Goal: Information Seeking & Learning: Learn about a topic

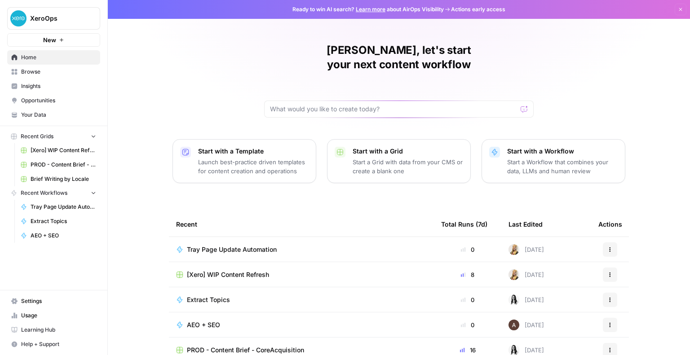
click at [555, 158] on p "Start a Workflow that combines your data, LLMs and human review" at bounding box center [562, 167] width 110 height 18
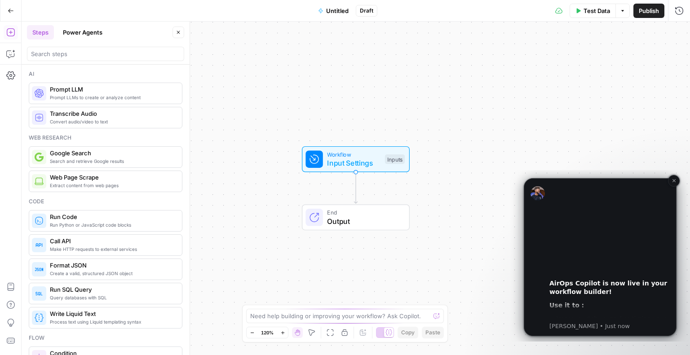
scroll to position [83, 0]
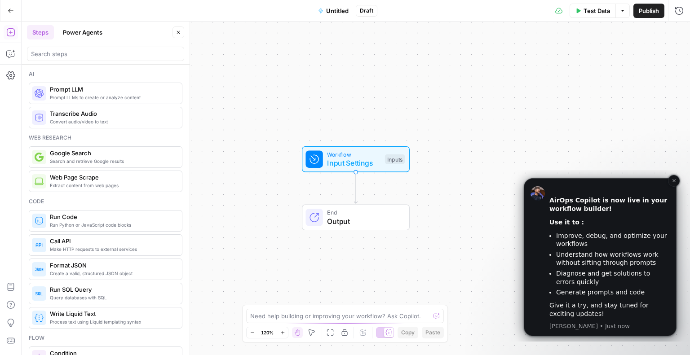
click at [592, 325] on p "[PERSON_NAME] • Just now" at bounding box center [609, 326] width 120 height 8
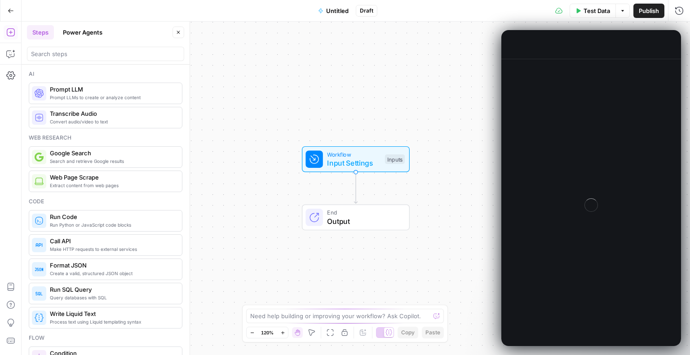
scroll to position [27, 0]
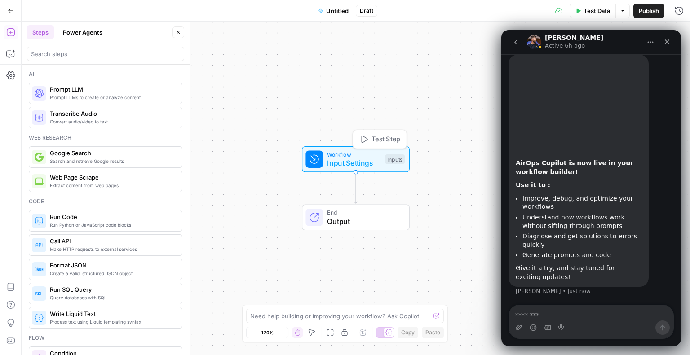
click at [357, 159] on span "Input Settings" at bounding box center [353, 163] width 53 height 11
click at [670, 41] on icon "Close" at bounding box center [666, 41] width 7 height 7
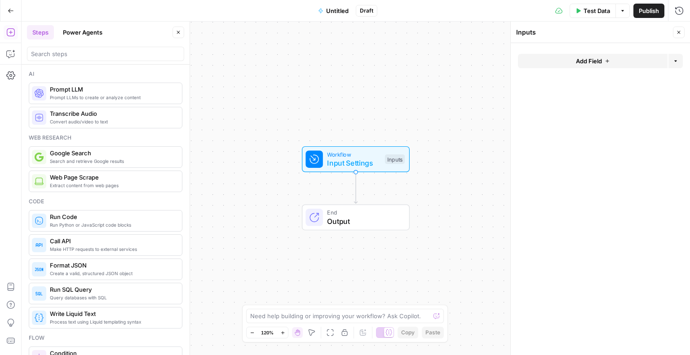
click at [605, 62] on icon "button" at bounding box center [607, 60] width 5 height 5
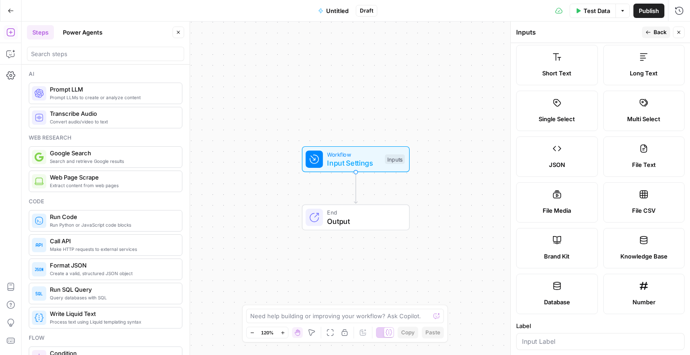
scroll to position [0, 0]
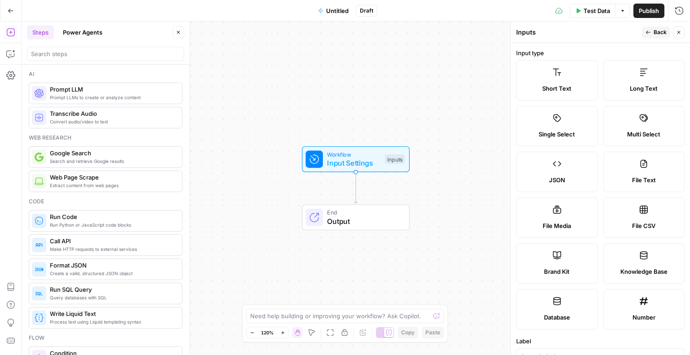
click at [551, 46] on form "Input type Short Text Long Text Single Select Multi Select JSON File Text File …" at bounding box center [600, 199] width 179 height 312
click at [238, 116] on div "Workflow Input Settings Inputs End Output" at bounding box center [356, 189] width 668 height 334
click at [360, 93] on div "Workflow Input Settings Inputs End Output" at bounding box center [356, 189] width 668 height 334
click at [658, 29] on span "Back" at bounding box center [659, 32] width 13 height 8
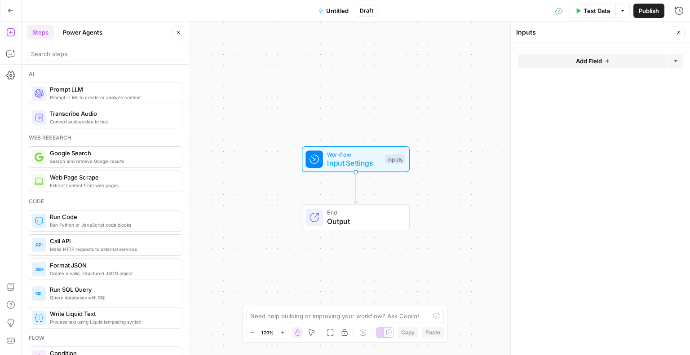
click at [679, 33] on icon "button" at bounding box center [678, 32] width 5 height 5
click at [515, 146] on div "Workflow Input Settings Inputs End Output" at bounding box center [356, 189] width 668 height 334
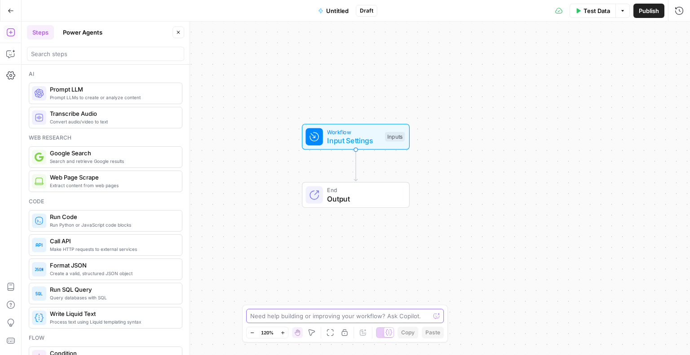
click at [354, 316] on textarea at bounding box center [340, 316] width 180 height 9
type textarea "where do i find google sheets"
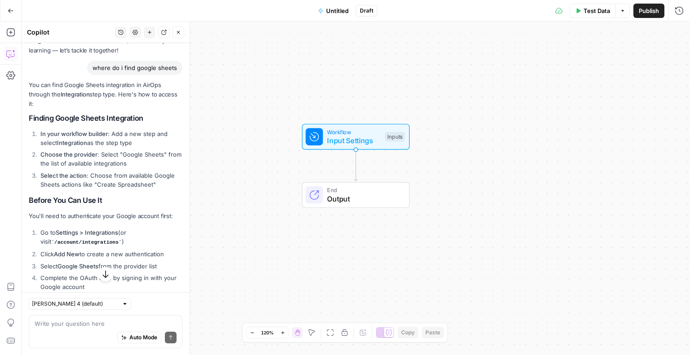
scroll to position [54, 0]
click at [68, 184] on li "Select the action : Choose from available Google Sheets actions like "Create Sp…" at bounding box center [110, 181] width 144 height 18
click at [108, 174] on li "Select the action : Choose from available Google Sheets actions like "Create Sp…" at bounding box center [110, 181] width 144 height 18
click at [70, 119] on h2 "Finding Google Sheets Integration" at bounding box center [106, 119] width 154 height 9
click at [355, 167] on icon "Edge from start to end" at bounding box center [355, 165] width 3 height 31
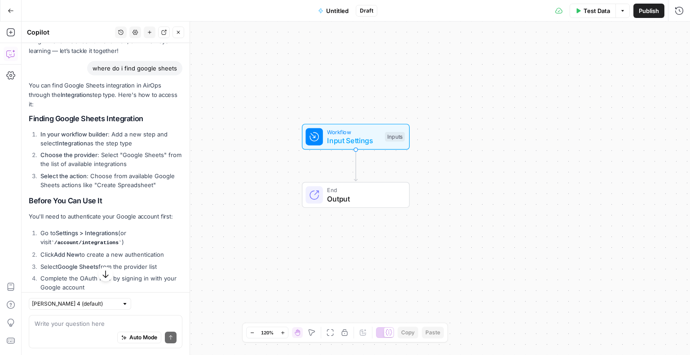
click at [409, 159] on div "Workflow Input Settings Inputs End Output" at bounding box center [356, 189] width 668 height 334
click at [431, 167] on div "Workflow Input Settings Inputs End Output" at bounding box center [356, 189] width 668 height 334
click at [453, 168] on div "Workflow Input Settings Inputs End Output" at bounding box center [356, 189] width 668 height 334
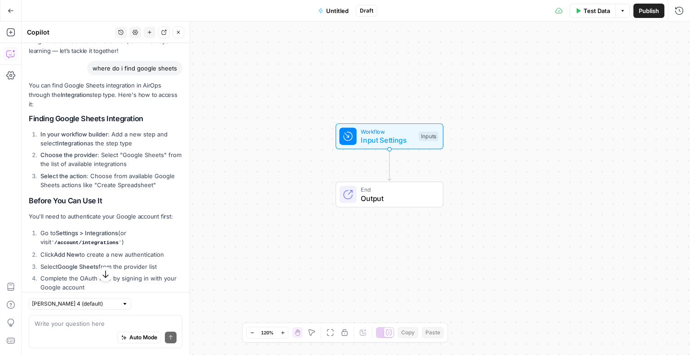
drag, startPoint x: 453, startPoint y: 168, endPoint x: 485, endPoint y: 165, distance: 32.5
click at [486, 166] on div "Workflow Input Settings Inputs End Output" at bounding box center [356, 189] width 668 height 334
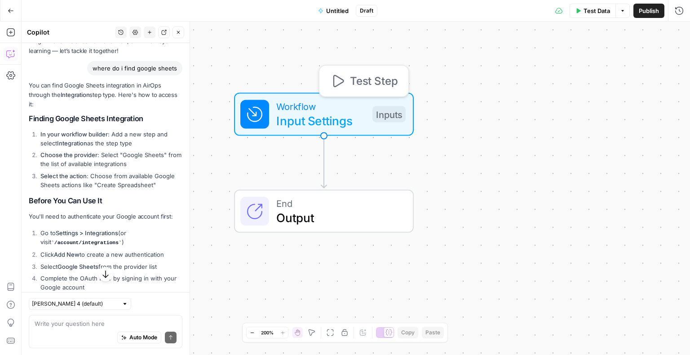
click at [393, 112] on div "Inputs" at bounding box center [388, 114] width 33 height 16
click at [621, 62] on button "Add Field" at bounding box center [593, 61] width 150 height 14
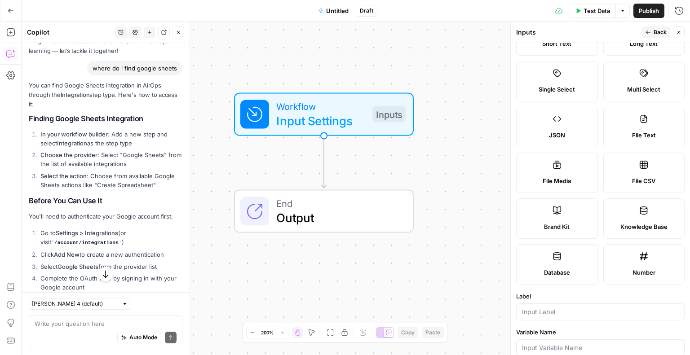
scroll to position [90, 0]
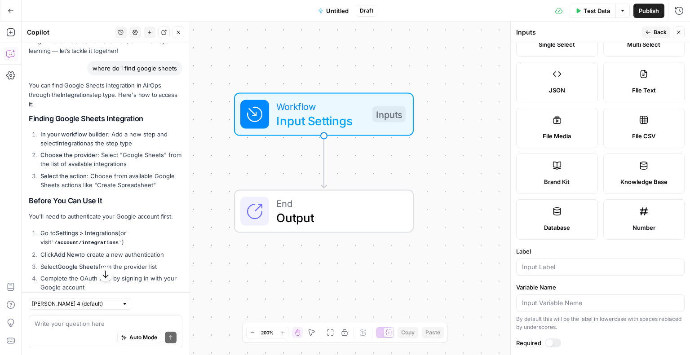
click at [643, 129] on label "File CSV" at bounding box center [644, 128] width 82 height 40
type textarea "Supports .csv file type"
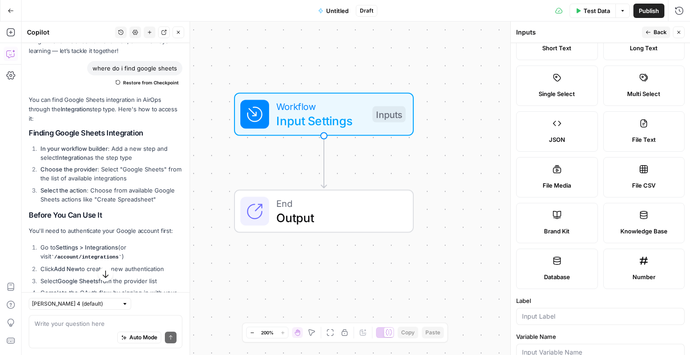
scroll to position [0, 0]
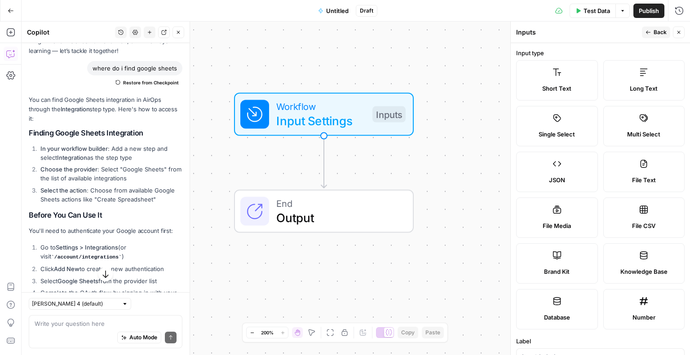
click at [446, 97] on div "Workflow Input Settings Inputs" at bounding box center [324, 114] width 278 height 43
click at [11, 30] on icon "button" at bounding box center [10, 32] width 9 height 9
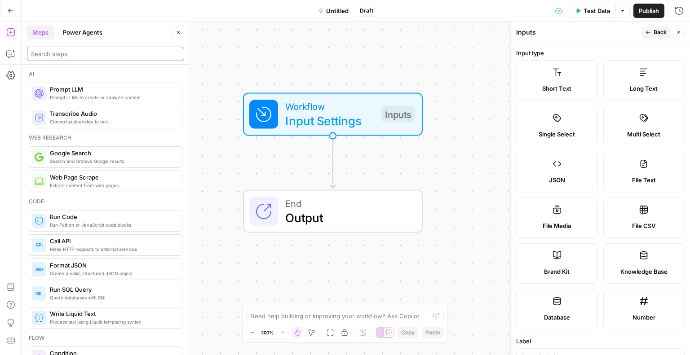
click at [93, 50] on input "search" at bounding box center [105, 53] width 149 height 9
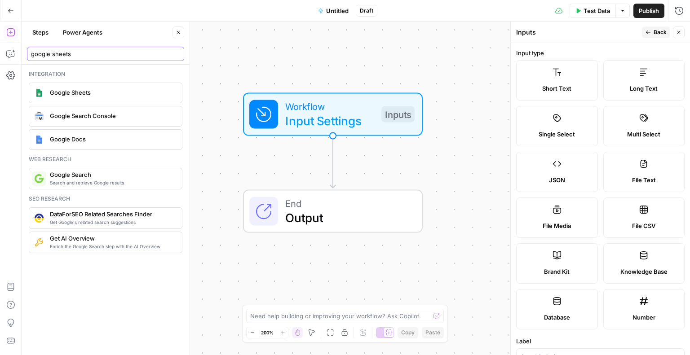
type input "google sheets"
click at [74, 84] on div "Google Sheets" at bounding box center [106, 93] width 154 height 21
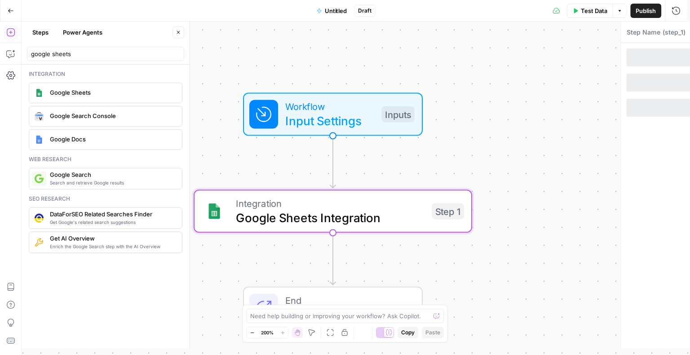
type textarea "Google Sheets Integration"
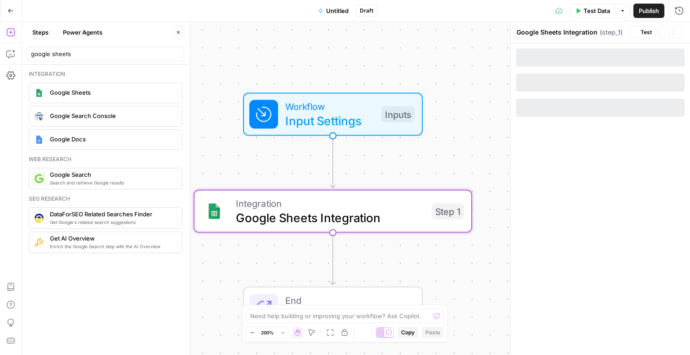
click at [72, 90] on span "Google Sheets" at bounding box center [112, 92] width 125 height 9
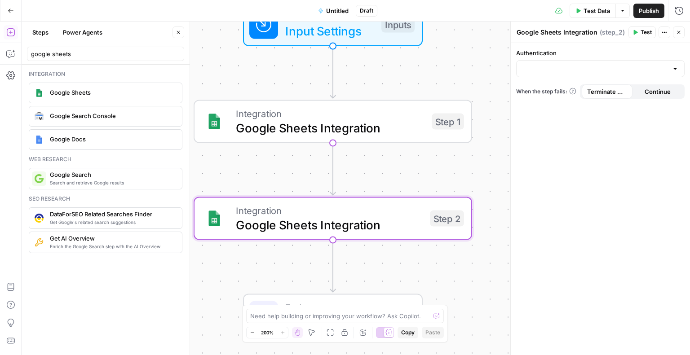
click at [300, 116] on span "Integration" at bounding box center [330, 113] width 189 height 14
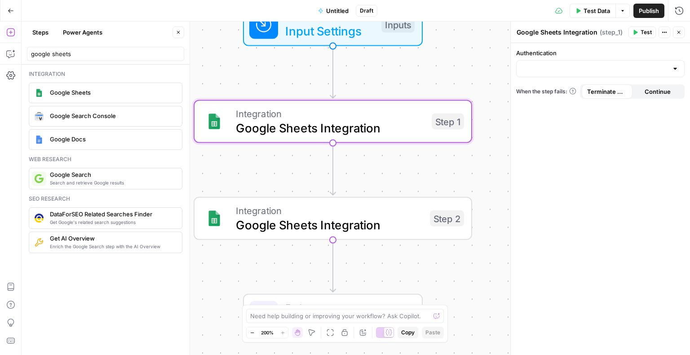
click at [672, 66] on div at bounding box center [674, 68] width 7 height 9
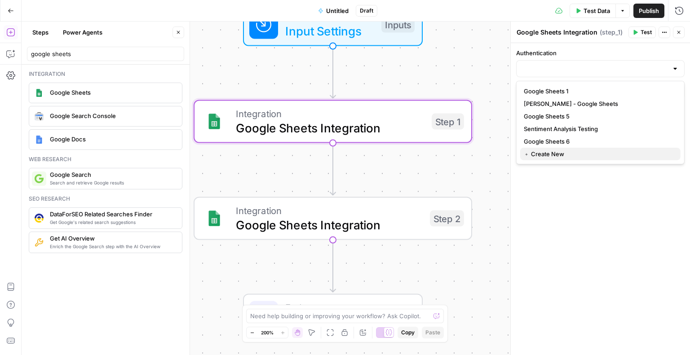
click at [551, 157] on span "﹢ Create New" at bounding box center [599, 154] width 150 height 9
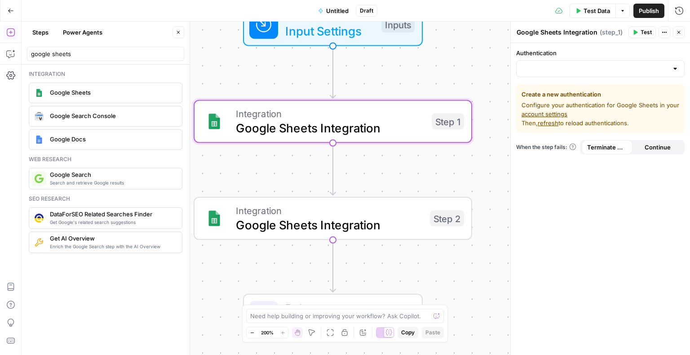
click at [485, 62] on div "Workflow Input Settings Inputs Integration Google Sheets Integration Step 1 Int…" at bounding box center [356, 189] width 668 height 334
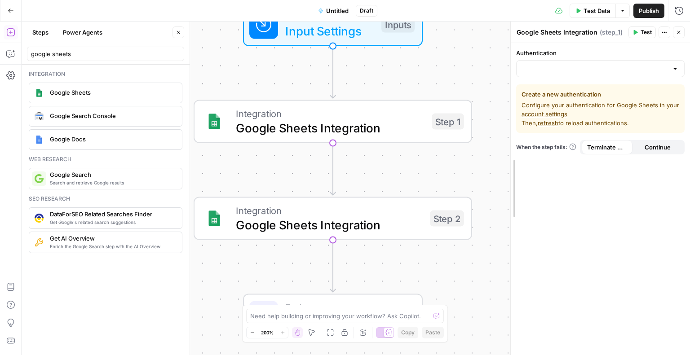
drag, startPoint x: 514, startPoint y: 185, endPoint x: 492, endPoint y: 153, distance: 39.0
drag, startPoint x: 494, startPoint y: 148, endPoint x: 491, endPoint y: 102, distance: 46.8
click at [494, 148] on div "Workflow Input Settings Inputs Integration Google Sheets Integration Step 1 Int…" at bounding box center [356, 189] width 668 height 334
click at [680, 31] on icon "button" at bounding box center [678, 32] width 3 height 3
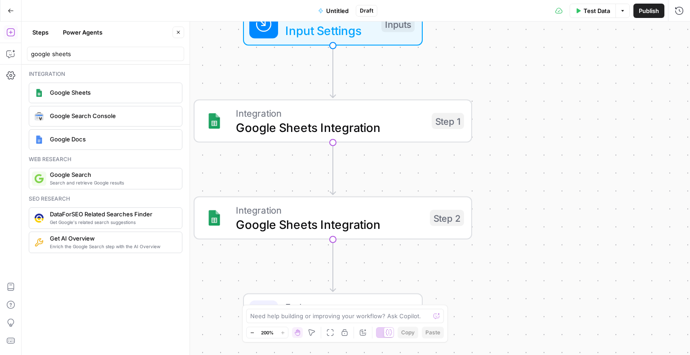
click at [516, 66] on div "Workflow Input Settings Inputs Integration Google Sheets Integration Step 1 Int…" at bounding box center [356, 189] width 668 height 334
click at [355, 121] on span "Google Sheets Integration" at bounding box center [329, 128] width 189 height 18
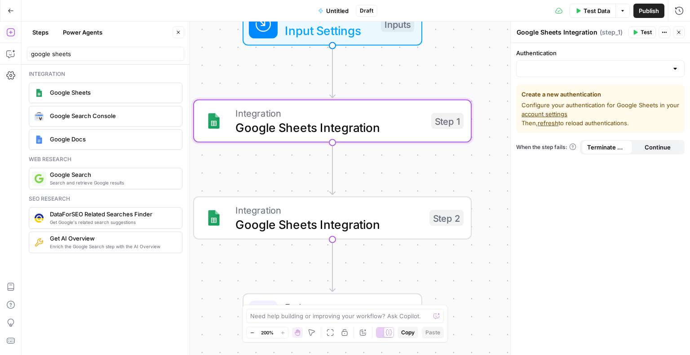
click at [591, 33] on textarea "Google Sheets Integration" at bounding box center [557, 32] width 81 height 9
click at [530, 55] on label "Authentication" at bounding box center [600, 53] width 168 height 9
click at [530, 64] on input "Authentication" at bounding box center [595, 68] width 146 height 9
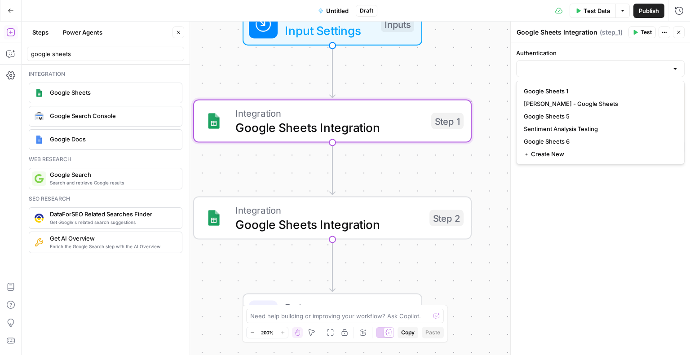
click at [394, 59] on div "Workflow Input Settings Inputs Integration Google Sheets Integration Step 1 Int…" at bounding box center [356, 189] width 668 height 334
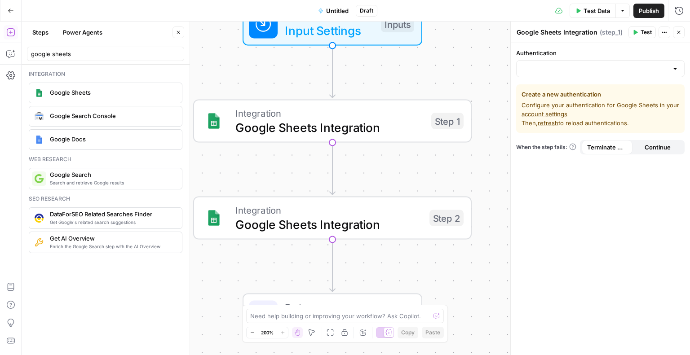
click at [378, 81] on div "Workflow Input Settings Inputs Integration Google Sheets Integration Step 1 Int…" at bounding box center [356, 189] width 668 height 334
click at [236, 75] on div "Workflow Input Settings Inputs Integration Google Sheets Integration Step 1 Int…" at bounding box center [356, 189] width 668 height 334
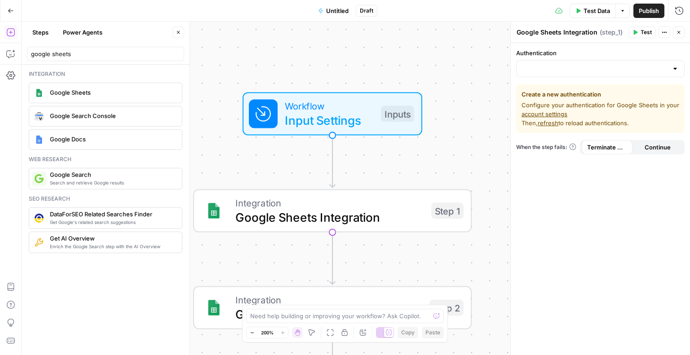
click at [86, 47] on div "google sheets" at bounding box center [105, 54] width 157 height 14
click at [178, 55] on input "google sheets" at bounding box center [105, 53] width 149 height 9
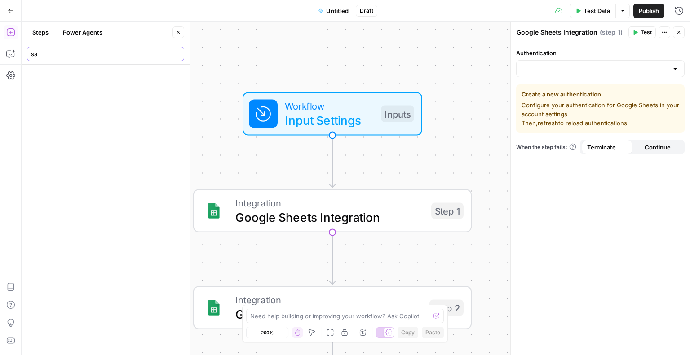
type input "s"
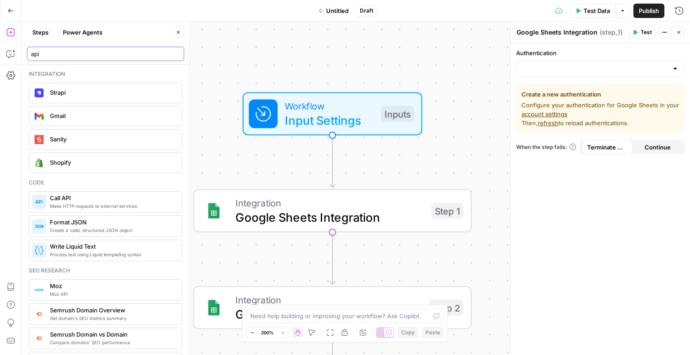
type input "api"
click at [83, 204] on span "Make HTTP requests to external services" at bounding box center [112, 206] width 125 height 7
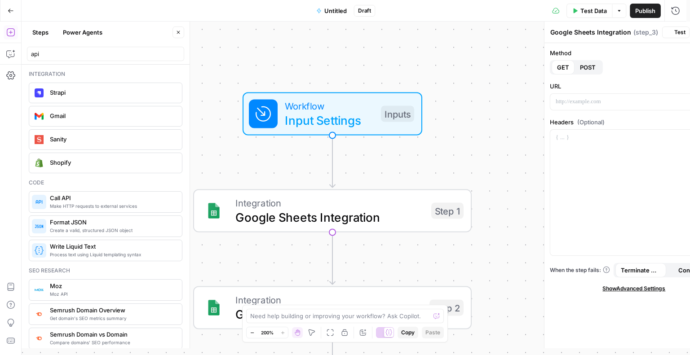
type textarea "Call API"
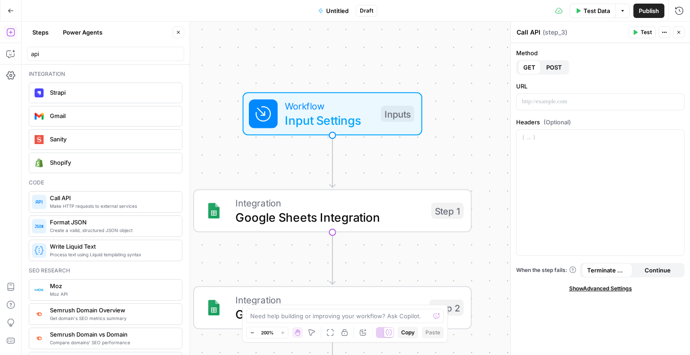
click at [547, 70] on span "POST" at bounding box center [554, 67] width 16 height 9
click at [525, 70] on span "GET" at bounding box center [529, 67] width 12 height 9
click at [678, 34] on icon "button" at bounding box center [678, 32] width 5 height 5
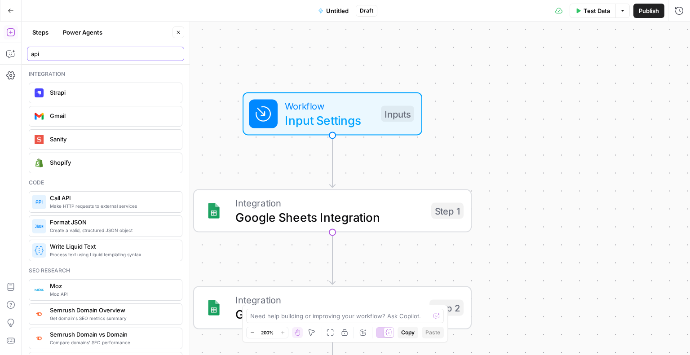
click at [65, 49] on input "api" at bounding box center [105, 53] width 149 height 9
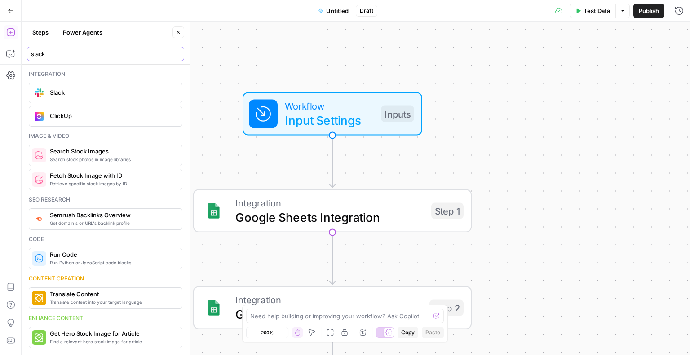
click at [59, 54] on input "slack" at bounding box center [105, 53] width 149 height 9
click at [60, 54] on input "slack" at bounding box center [105, 53] width 149 height 9
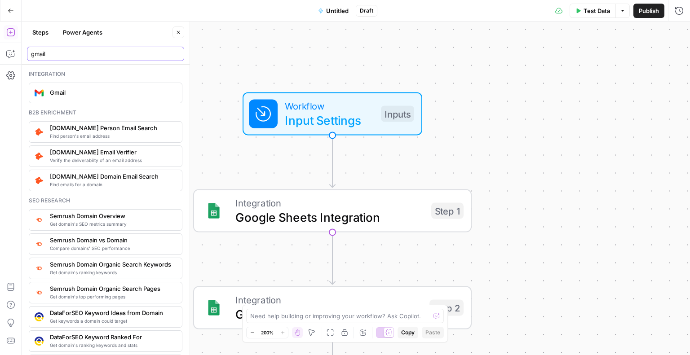
type input "gmail"
click at [81, 94] on span "Gmail" at bounding box center [112, 92] width 125 height 9
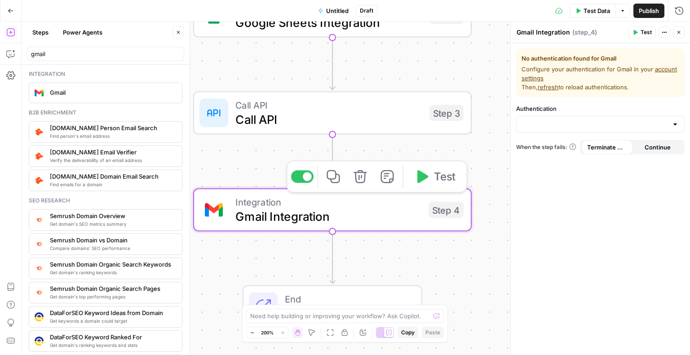
click at [335, 215] on span "Gmail Integration" at bounding box center [328, 216] width 186 height 18
click at [385, 263] on div "Workflow Input Settings Inputs Integration Google Sheets Integration Step 1 Int…" at bounding box center [356, 189] width 668 height 334
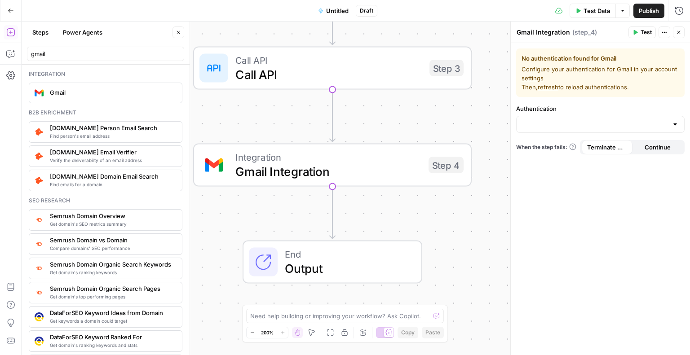
click at [392, 171] on span "Gmail Integration" at bounding box center [328, 172] width 186 height 18
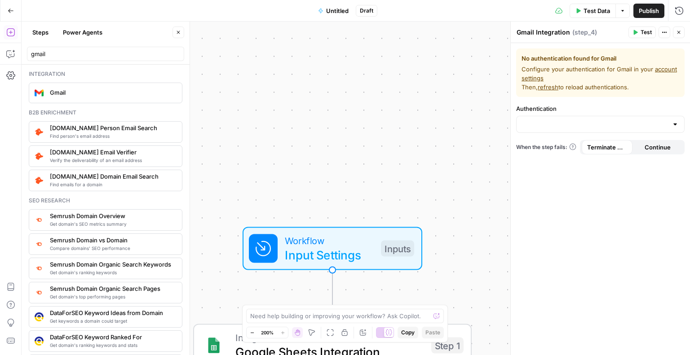
click at [466, 10] on div "Test Data Options Publish Run History" at bounding box center [533, 10] width 313 height 21
click at [244, 13] on div "Go Back Untitled Draft Test Data Options Publish Run History" at bounding box center [345, 10] width 690 height 21
click at [179, 55] on input "gmail" at bounding box center [105, 53] width 149 height 9
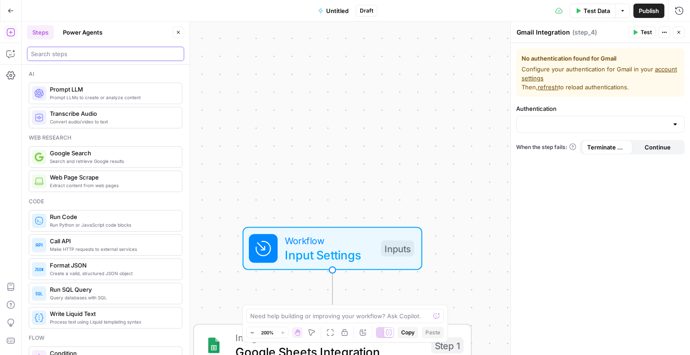
click at [115, 55] on input "search" at bounding box center [105, 53] width 149 height 9
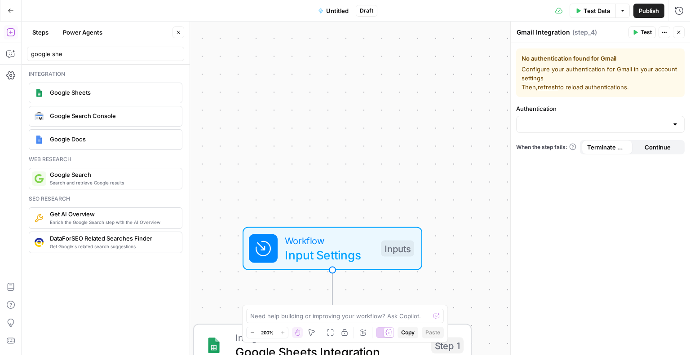
click at [122, 92] on span "Google Sheets" at bounding box center [112, 92] width 125 height 9
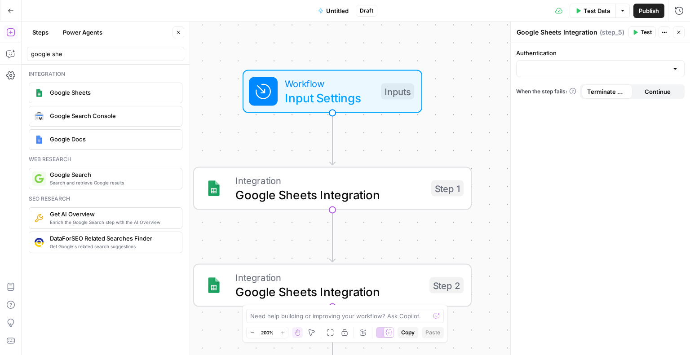
click at [75, 48] on div "google she" at bounding box center [105, 54] width 157 height 14
click at [75, 53] on input "google she" at bounding box center [105, 53] width 149 height 9
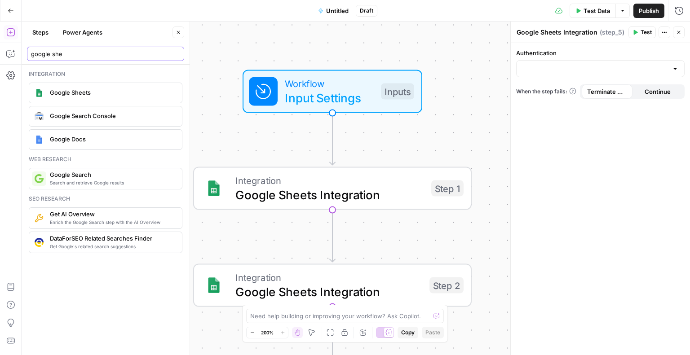
click at [75, 53] on input "google she" at bounding box center [105, 53] width 149 height 9
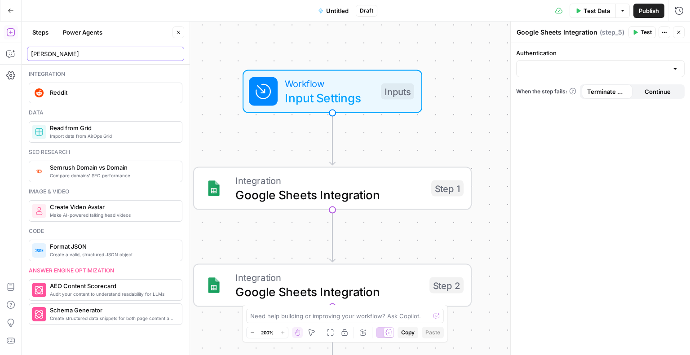
type input "[PERSON_NAME]"
click at [91, 94] on span "Reddit" at bounding box center [112, 92] width 125 height 9
type textarea "Reddit Integration"
click at [97, 95] on span "Reddit" at bounding box center [112, 92] width 125 height 9
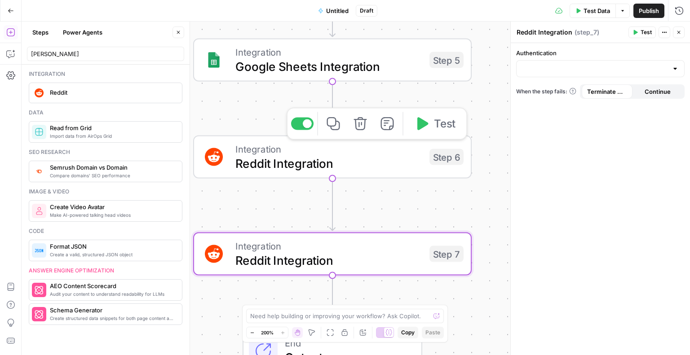
click at [377, 168] on span "Reddit Integration" at bounding box center [328, 164] width 187 height 18
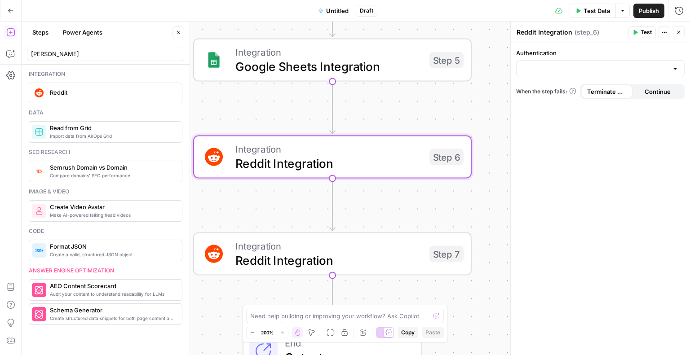
click at [393, 315] on div "Copy Ctrl+ C" at bounding box center [408, 315] width 35 height 9
click at [338, 312] on textarea at bounding box center [340, 316] width 180 height 9
type textarea "what are my options with the reddit integration"
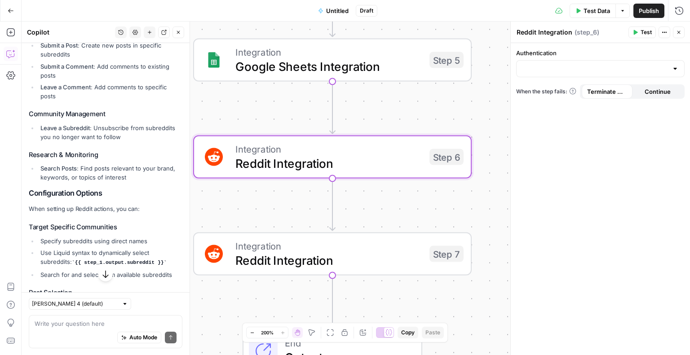
scroll to position [578, 0]
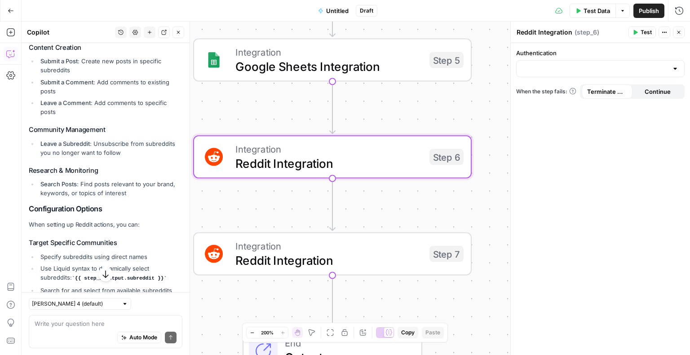
click at [100, 321] on textarea at bounding box center [106, 323] width 142 height 9
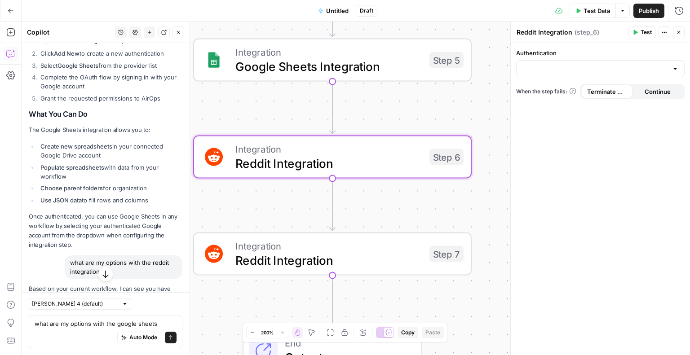
scroll to position [180, 0]
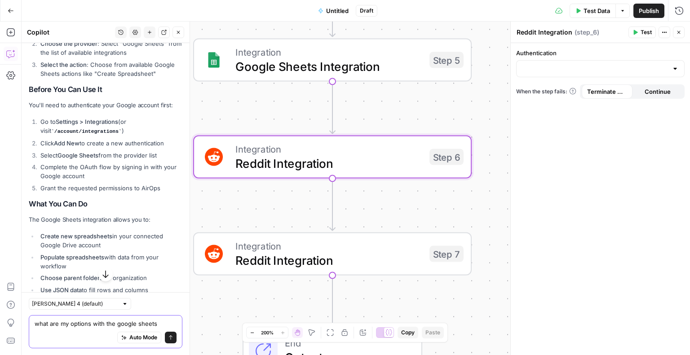
click at [81, 326] on textarea "what are my options with the google sheets" at bounding box center [106, 323] width 142 height 9
type textarea "Can I read from google sheets?"
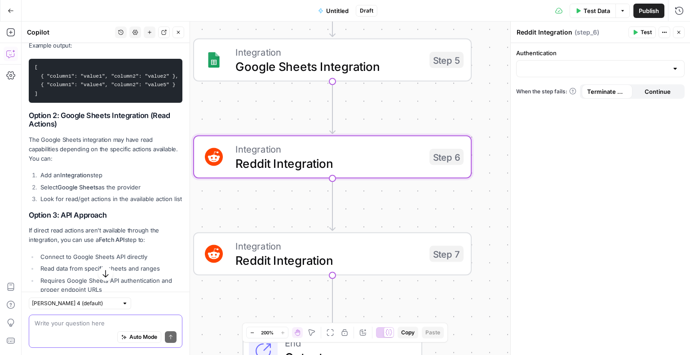
scroll to position [1342, 0]
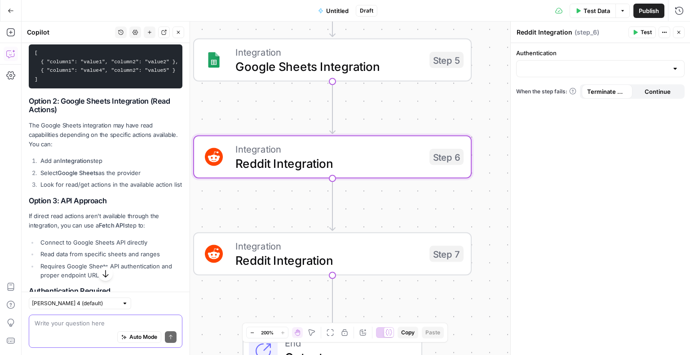
click at [101, 321] on textarea at bounding box center [106, 323] width 142 height 9
type textarea "i"
type textarea "is there"
click at [12, 8] on icon "button" at bounding box center [11, 11] width 6 height 6
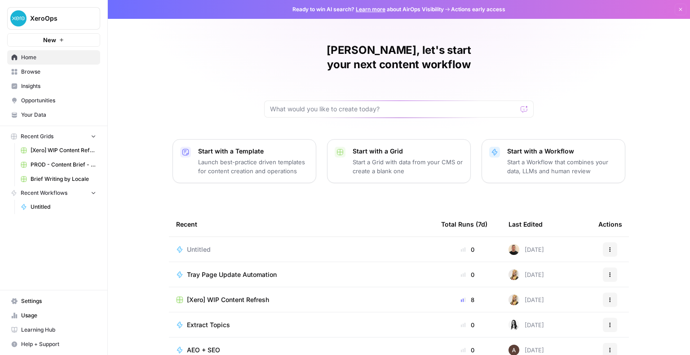
click at [231, 245] on div "Untitled" at bounding box center [301, 249] width 251 height 9
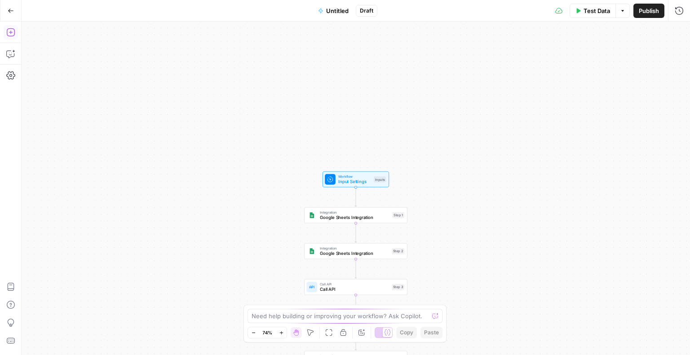
click at [11, 34] on icon "button" at bounding box center [10, 32] width 9 height 9
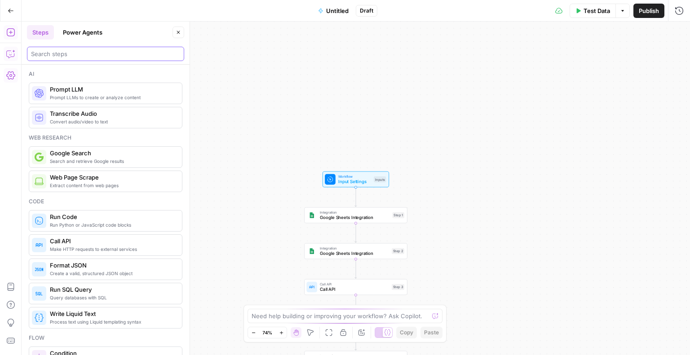
click at [92, 50] on input "search" at bounding box center [105, 53] width 149 height 9
type input "face"
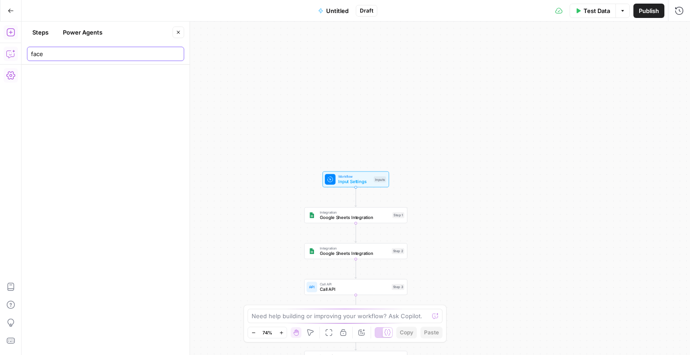
click at [180, 53] on input "face" at bounding box center [105, 53] width 149 height 9
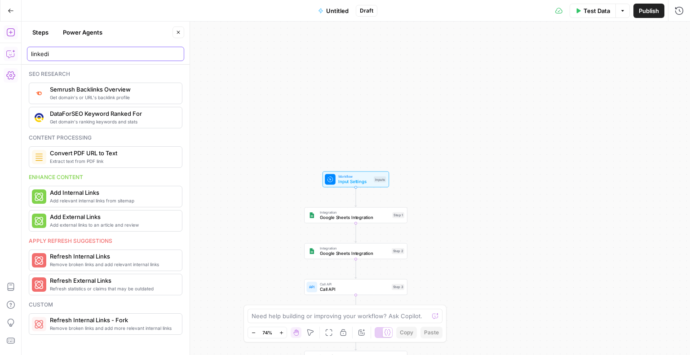
type input "linkedin"
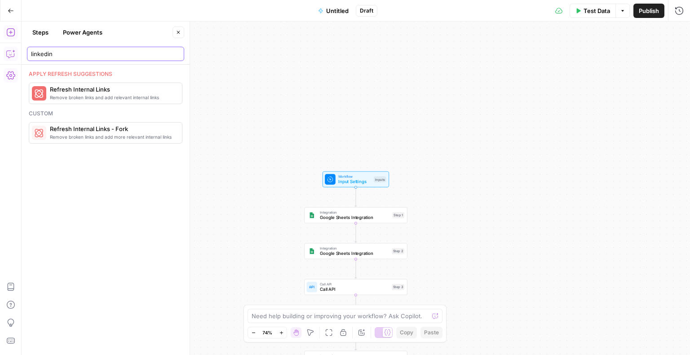
click at [175, 54] on input "linkedin" at bounding box center [105, 53] width 149 height 9
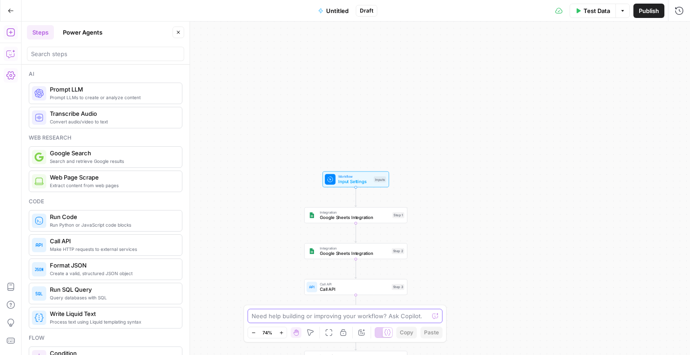
click at [302, 313] on textarea at bounding box center [340, 316] width 177 height 9
type textarea "can i create a new google sheet document and write to it"
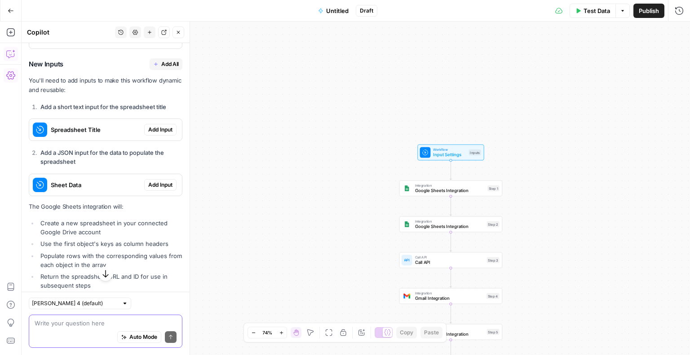
scroll to position [284, 0]
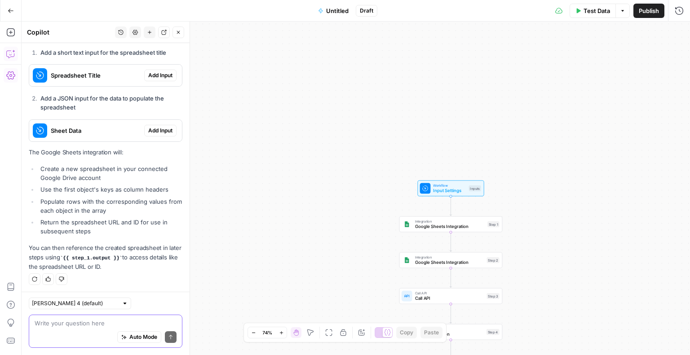
click at [83, 325] on textarea at bounding box center [106, 323] width 142 height 9
type textarea "d"
type textarea "how do i connect Gemini"
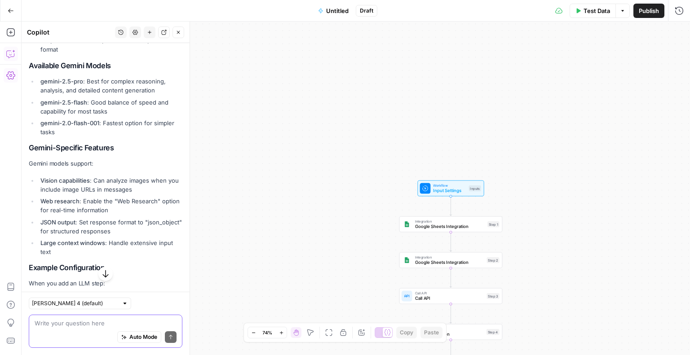
scroll to position [718, 0]
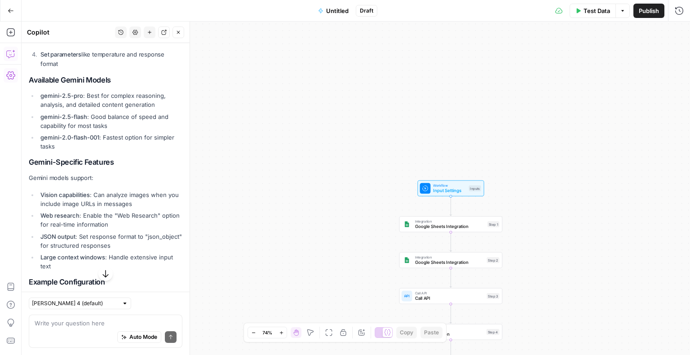
click at [70, 158] on h2 "Gemini-Specific Features" at bounding box center [106, 162] width 154 height 9
drag, startPoint x: 110, startPoint y: 158, endPoint x: 34, endPoint y: 159, distance: 75.5
click at [34, 159] on h2 "Gemini-Specific Features" at bounding box center [106, 162] width 154 height 9
click at [68, 158] on h2 "Gemini-Specific Features" at bounding box center [106, 162] width 154 height 9
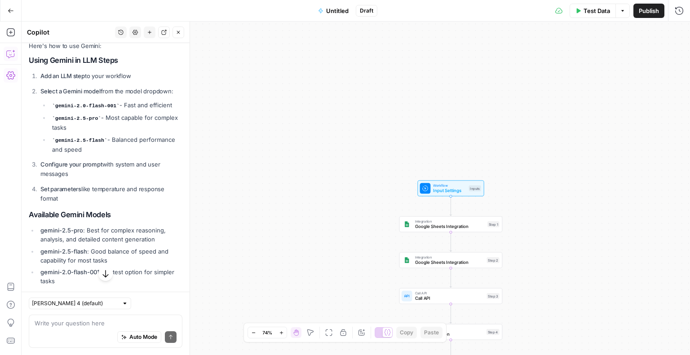
scroll to position [539, 0]
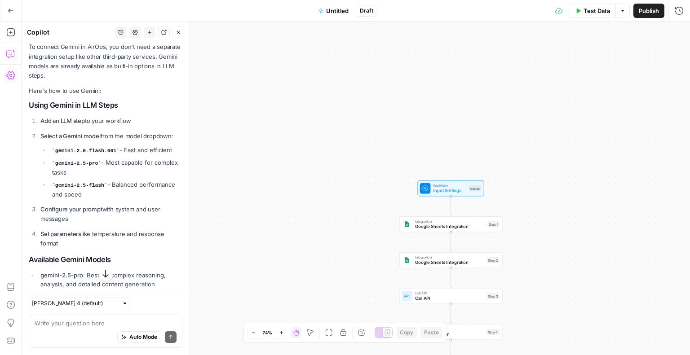
click at [68, 106] on h2 "Using Gemini in LLM Steps" at bounding box center [106, 105] width 154 height 9
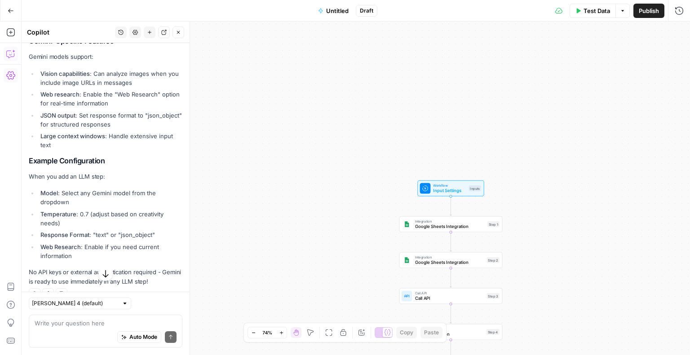
scroll to position [853, 0]
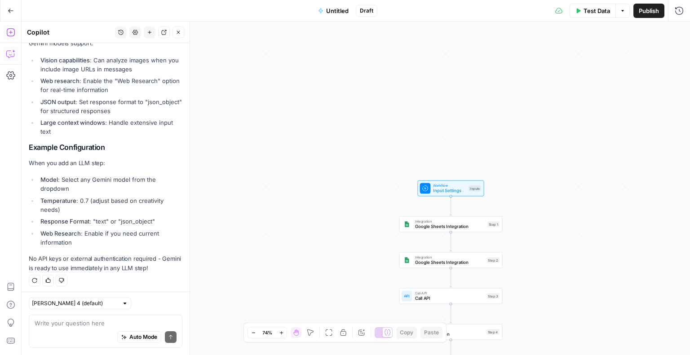
click at [10, 32] on icon "button" at bounding box center [10, 32] width 8 height 8
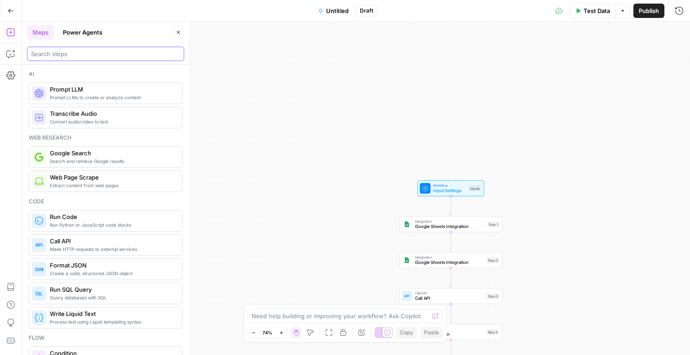
click at [75, 52] on input "search" at bounding box center [105, 53] width 149 height 9
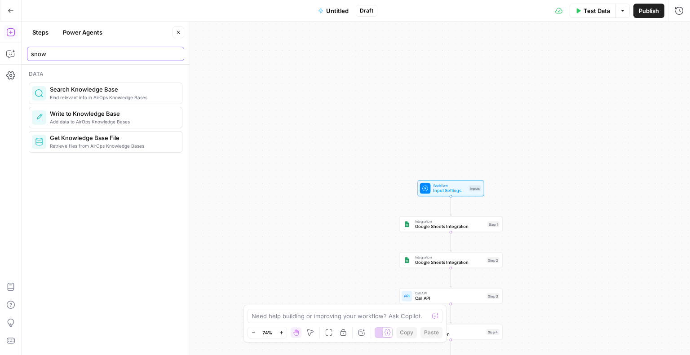
click at [13, 52] on body "XeroOps New Home Browse Insights Opportunities Your Data Recent Grids [Xero] WI…" at bounding box center [345, 177] width 690 height 355
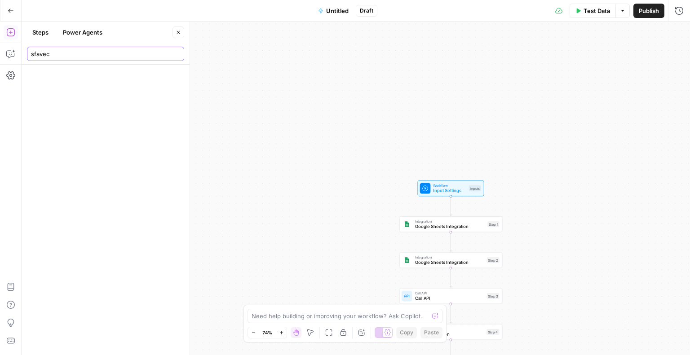
click at [125, 53] on input "sfavec" at bounding box center [105, 53] width 149 height 9
click at [124, 53] on input "sfavec" at bounding box center [105, 53] width 149 height 9
click at [99, 104] on div at bounding box center [106, 210] width 168 height 291
click at [62, 52] on input "face" at bounding box center [105, 53] width 149 height 9
type input "facebook"
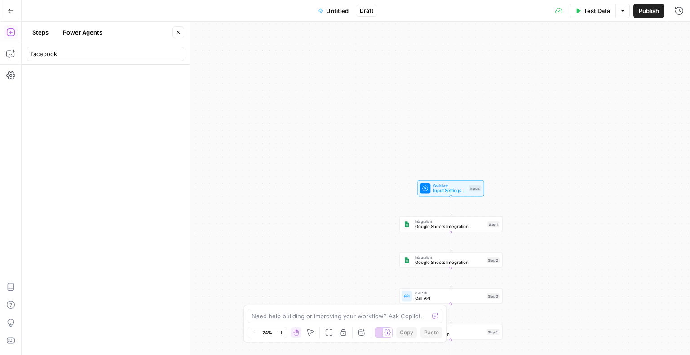
drag, startPoint x: 97, startPoint y: 89, endPoint x: 100, endPoint y: 71, distance: 18.2
click at [99, 86] on div at bounding box center [106, 210] width 168 height 291
